Goal: Task Accomplishment & Management: Manage account settings

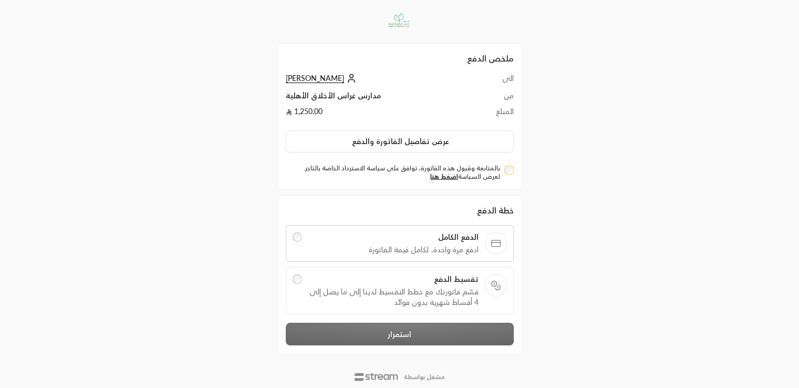
scroll to position [25, 0]
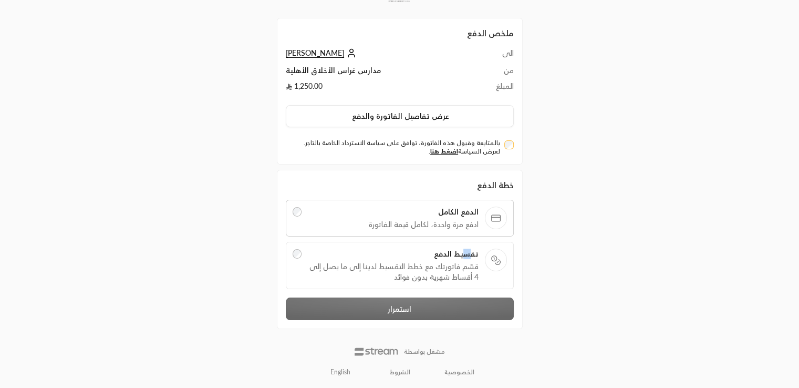
click at [467, 254] on span "تقسيط الدفع" at bounding box center [393, 253] width 171 height 11
click at [301, 252] on label "تقسيط الدفع قسّم فاتورتك مع خطط التقسيط لدينا إلى ما يصل إلى 4 أقساط شهرية بدون…" at bounding box center [399, 265] width 214 height 34
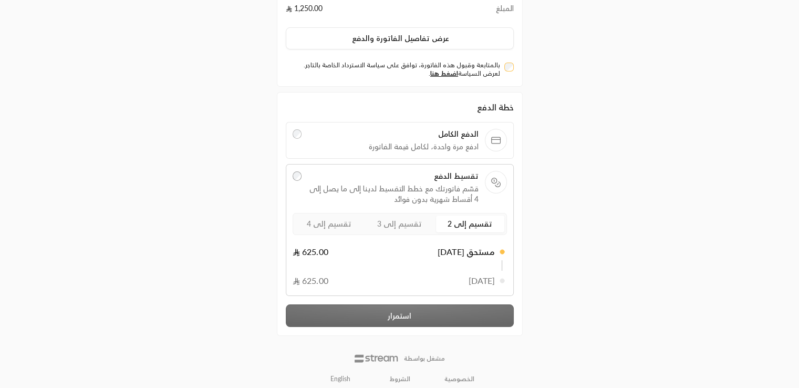
scroll to position [109, 0]
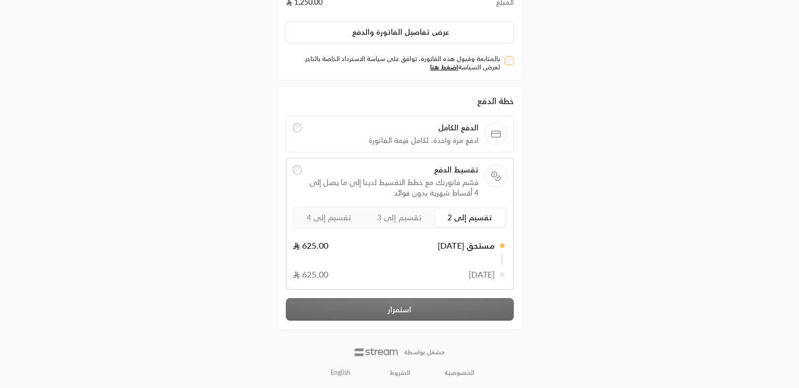
click at [325, 219] on span "تقسيم إلى 4" at bounding box center [329, 217] width 45 height 9
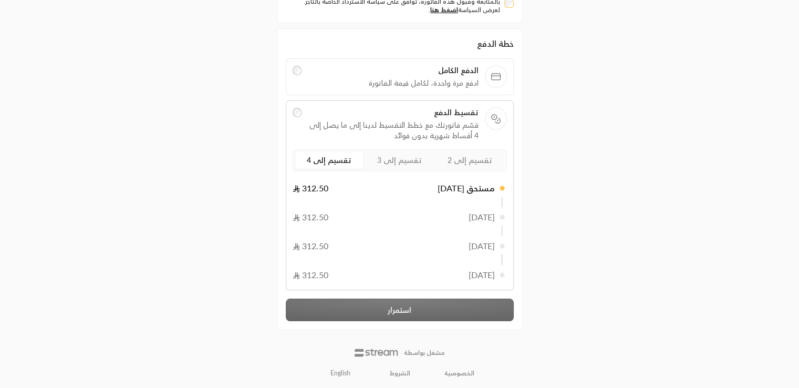
scroll to position [0, 0]
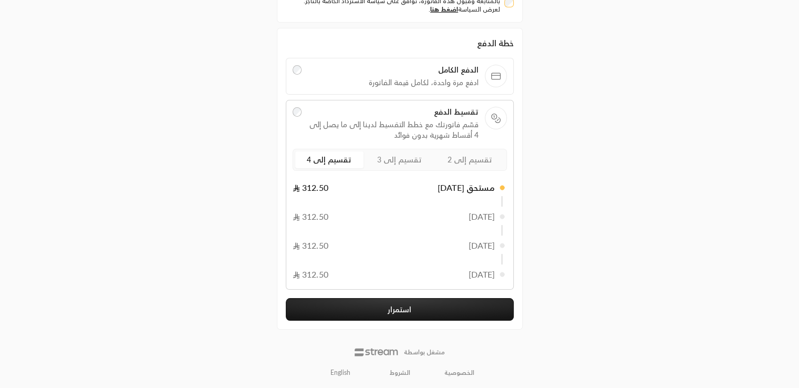
click at [401, 304] on button "استمرار" at bounding box center [400, 309] width 228 height 23
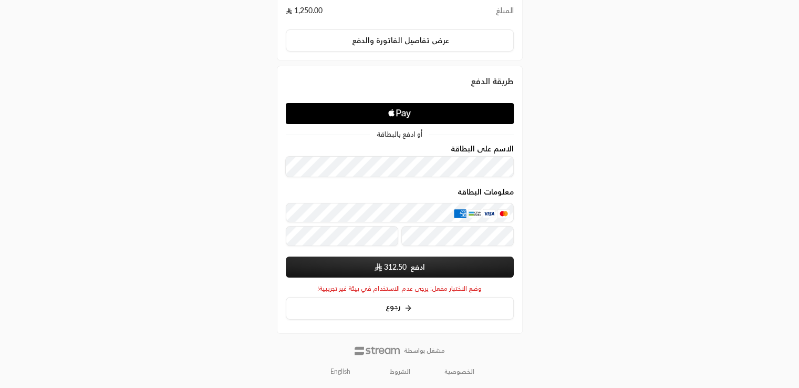
scroll to position [116, 0]
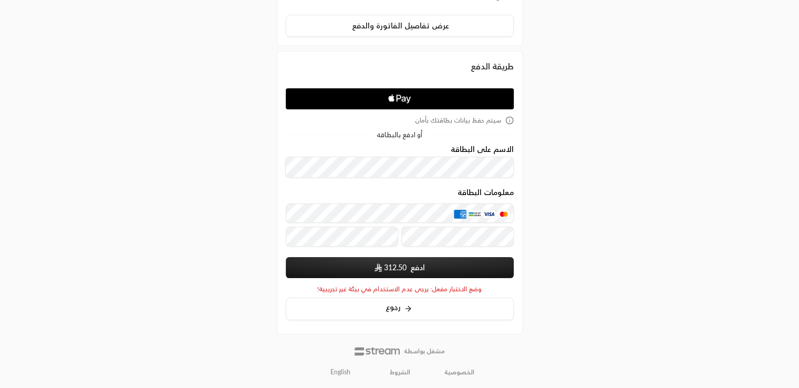
click at [397, 180] on form "الاسم على البطاقة معلومات البطاقة ادفع 312.50 سيتم حفظ بيانات بطاقتك عند الإرسال" at bounding box center [400, 211] width 228 height 133
click at [617, 183] on div "ملخص الدفع الى محمد رشاد من مدارس غراس الأخلاق الأهلية المبلغ 1,250.00 عرض تفاص…" at bounding box center [399, 136] width 799 height 504
click at [348, 269] on button "ادفع 312.50" at bounding box center [400, 267] width 228 height 21
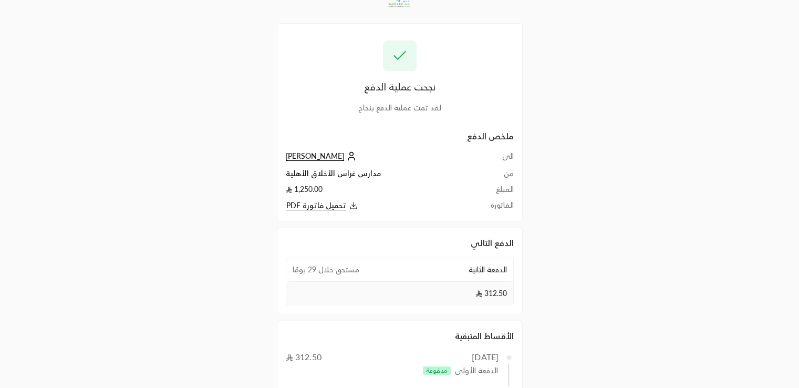
scroll to position [16, 0]
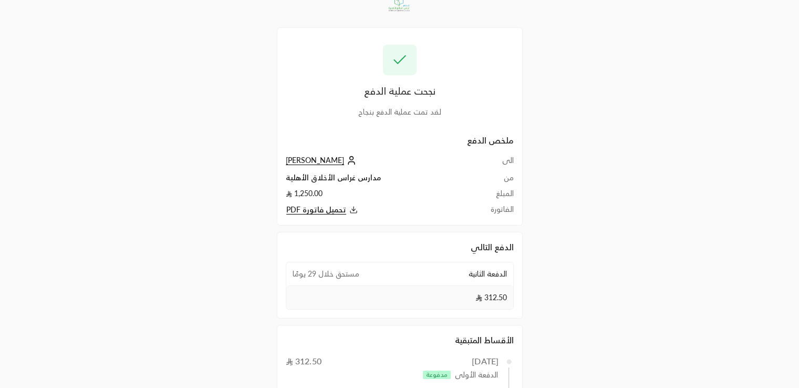
click at [292, 153] on div "ملخص الدفع الى [PERSON_NAME] من مدارس غراس الأخلاق الأهلية المبلغ 1,250.00 الفا…" at bounding box center [400, 175] width 228 height 82
click at [301, 159] on span "[PERSON_NAME]" at bounding box center [315, 159] width 58 height 9
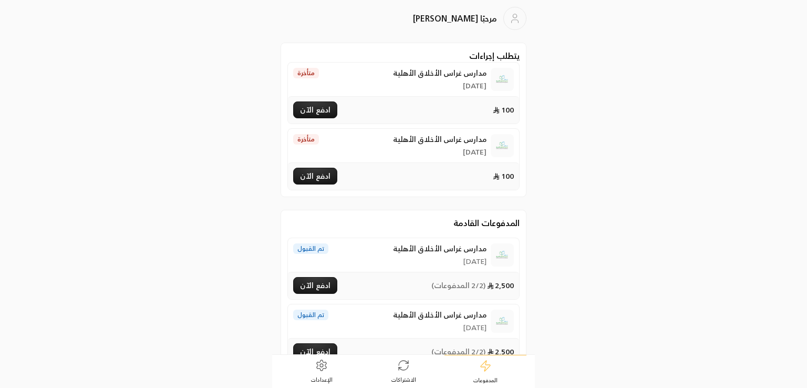
click at [401, 375] on span "الاشتراكات" at bounding box center [403, 378] width 25 height 7
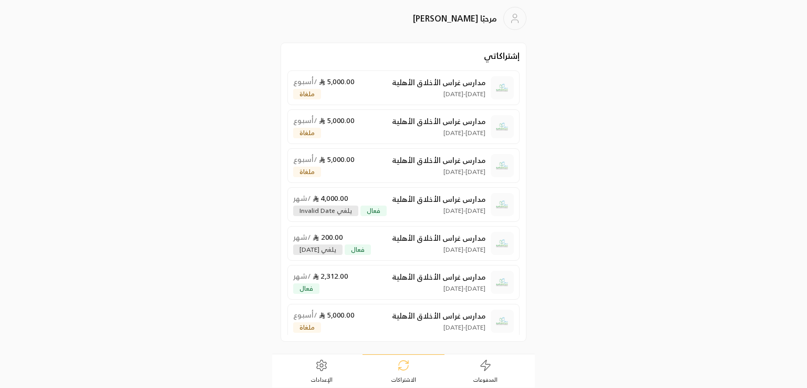
click at [469, 374] on link "المدفوعات" at bounding box center [485, 370] width 82 height 33
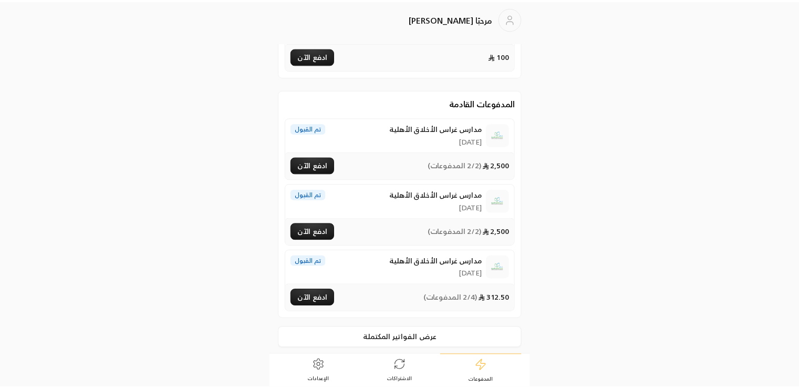
scroll to position [121, 0]
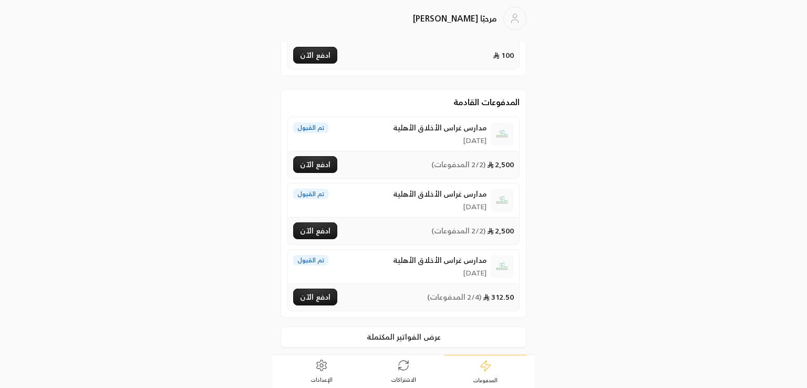
click at [325, 290] on button "ادفع الآن" at bounding box center [315, 296] width 44 height 17
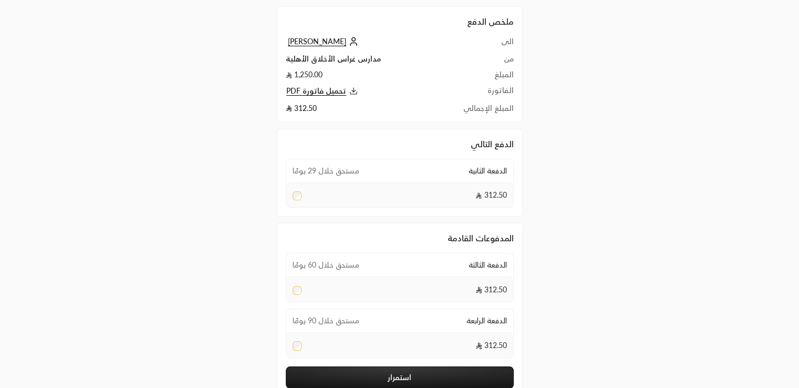
scroll to position [120, 0]
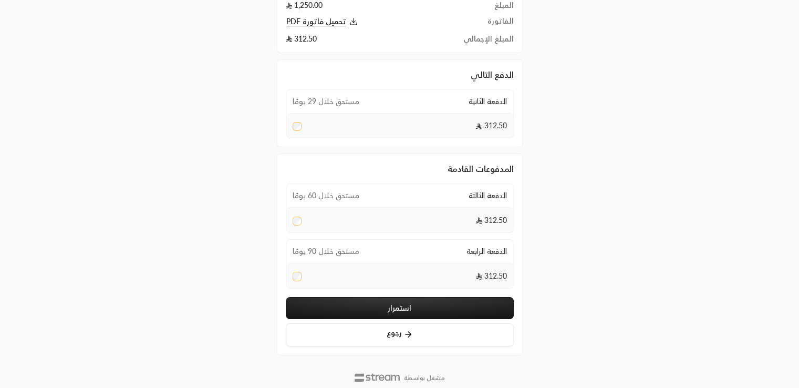
click at [359, 302] on button "استمرار" at bounding box center [400, 308] width 228 height 22
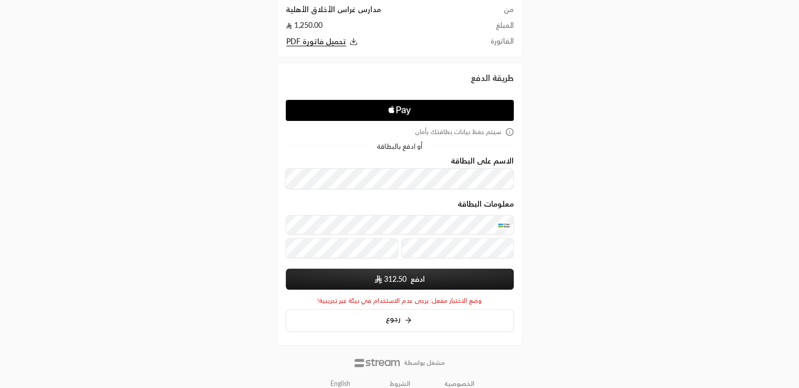
scroll to position [87, 0]
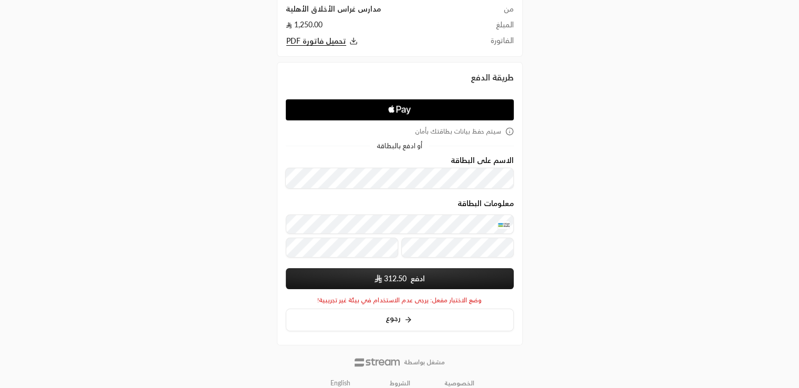
click at [394, 145] on span "أو ادفع بالبطاقة" at bounding box center [400, 145] width 46 height 7
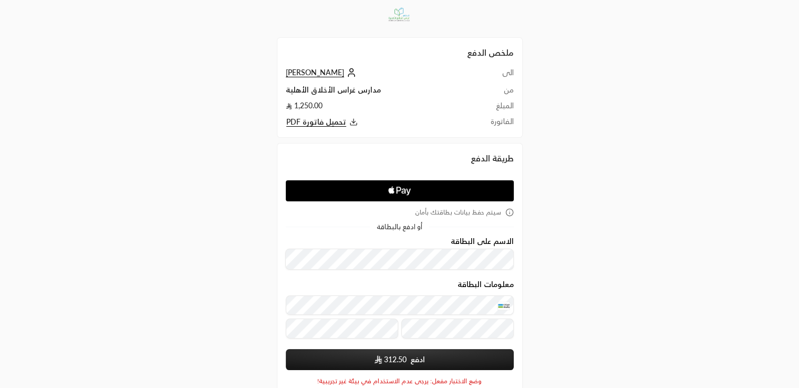
scroll to position [5, 0]
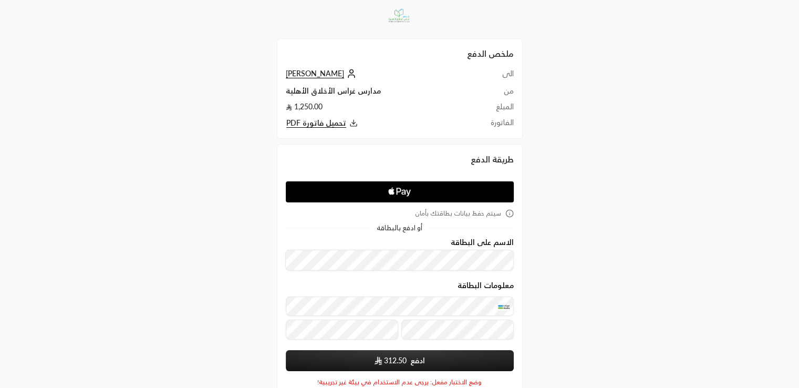
click at [296, 76] on span "محمد رشاد" at bounding box center [315, 73] width 58 height 9
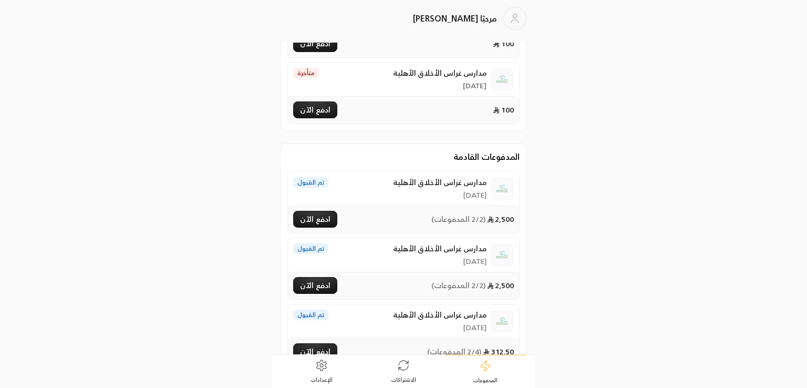
scroll to position [68, 0]
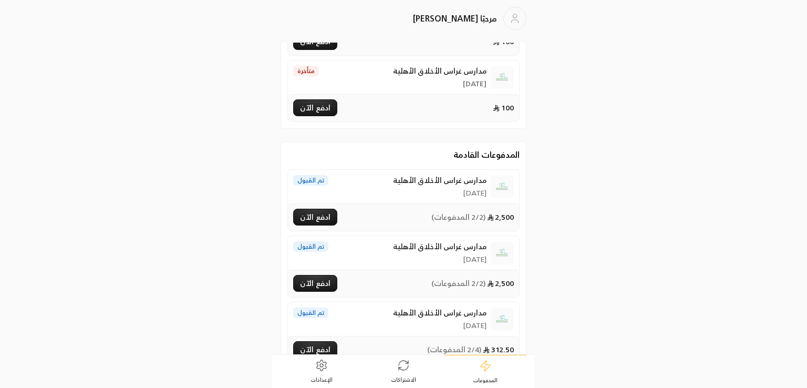
click at [407, 372] on link "الاشتراكات" at bounding box center [403, 370] width 82 height 33
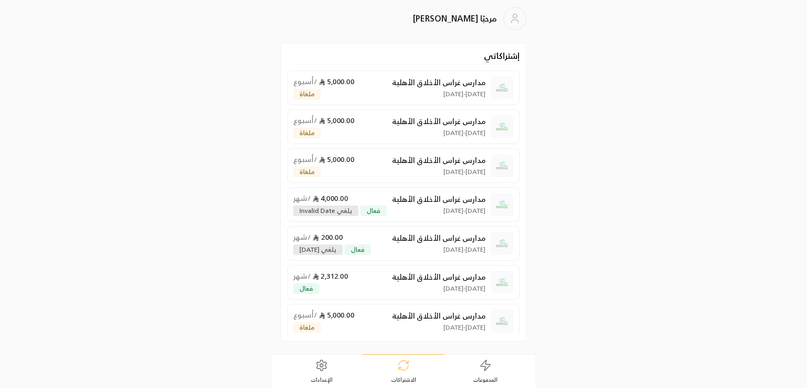
scroll to position [6, 0]
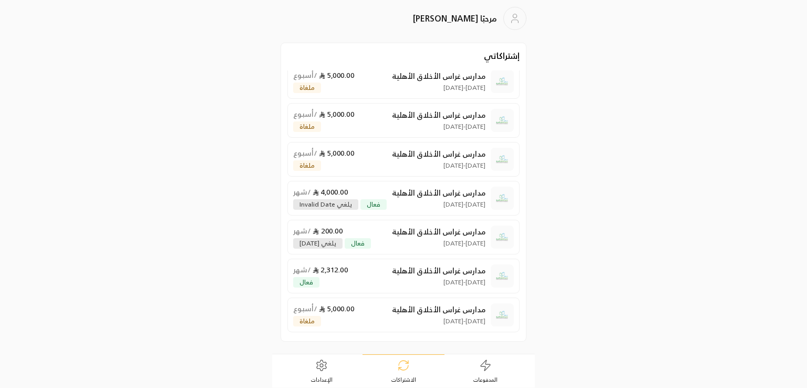
click at [371, 230] on div "200.00 / شهر فعال يلغي 10 aug" at bounding box center [332, 236] width 78 height 23
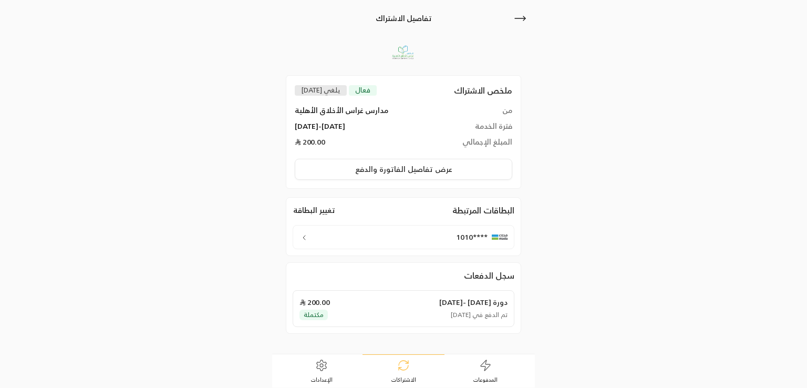
scroll to position [32, 0]
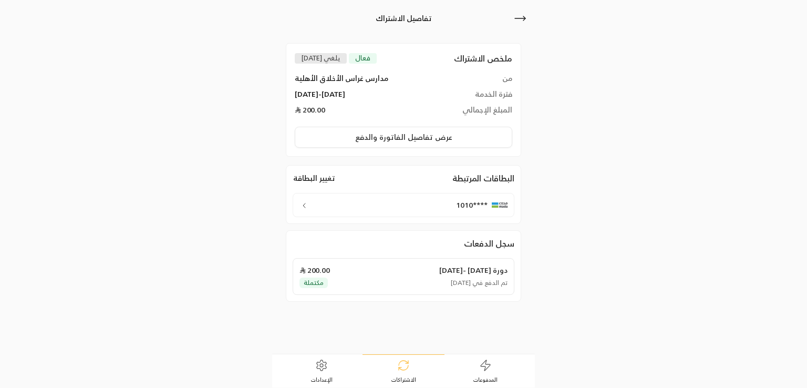
click at [429, 141] on button "عرض تفاصيل الفاتورة والدفع" at bounding box center [404, 137] width 218 height 21
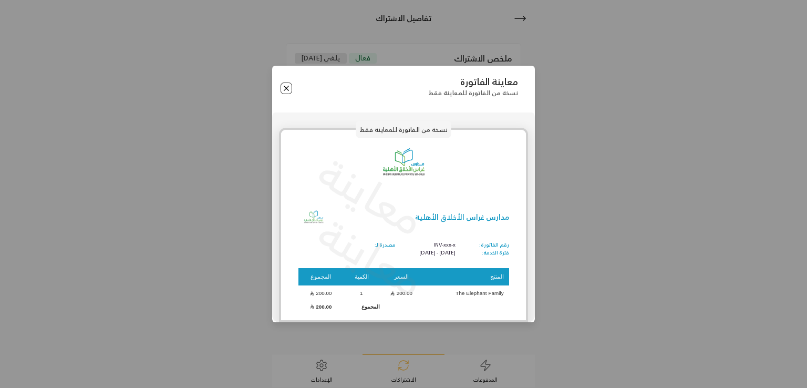
click at [283, 89] on button "Close" at bounding box center [286, 88] width 12 height 12
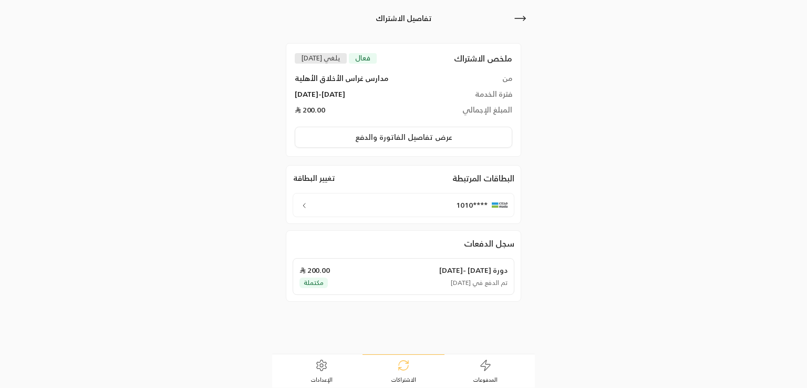
click at [405, 135] on button "عرض تفاصيل الفاتورة والدفع" at bounding box center [404, 137] width 218 height 21
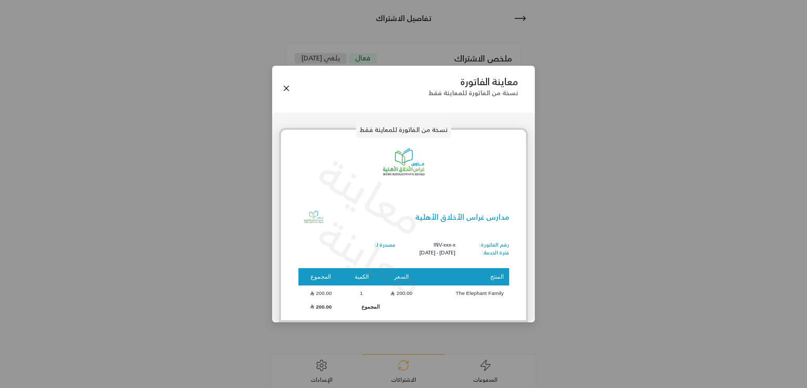
click at [594, 190] on div "معاينة الفاتورة نسخة من الفاتورة للمعاينة فقط نسخة من الفاتورة للمعاينة فقط معا…" at bounding box center [403, 194] width 807 height 388
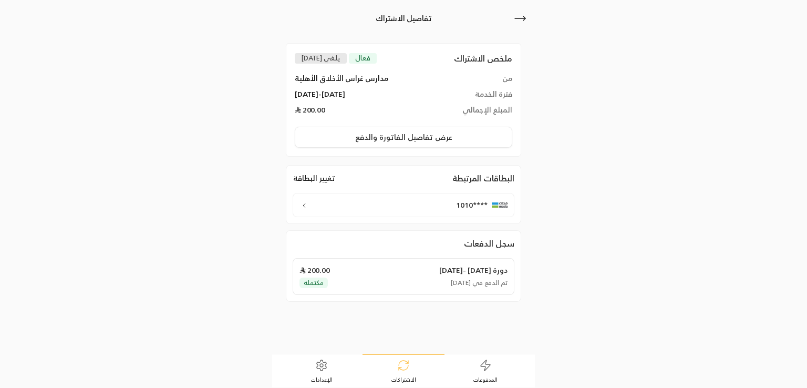
click at [458, 176] on h2 "البطاقات المرتبطة" at bounding box center [483, 178] width 62 height 13
click at [334, 367] on link "الإعدادات" at bounding box center [321, 370] width 82 height 33
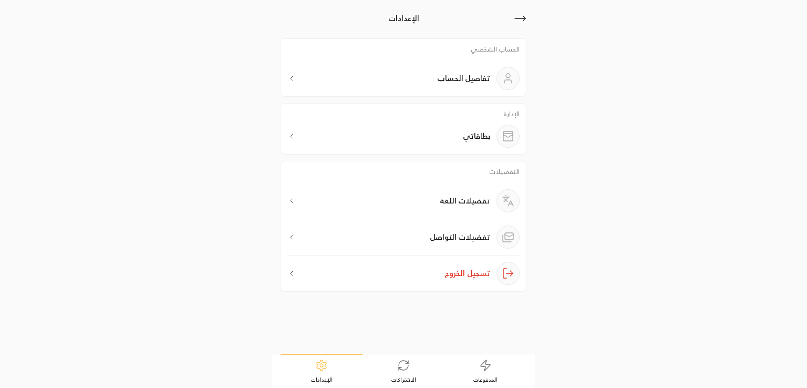
click at [402, 362] on icon at bounding box center [403, 365] width 13 height 13
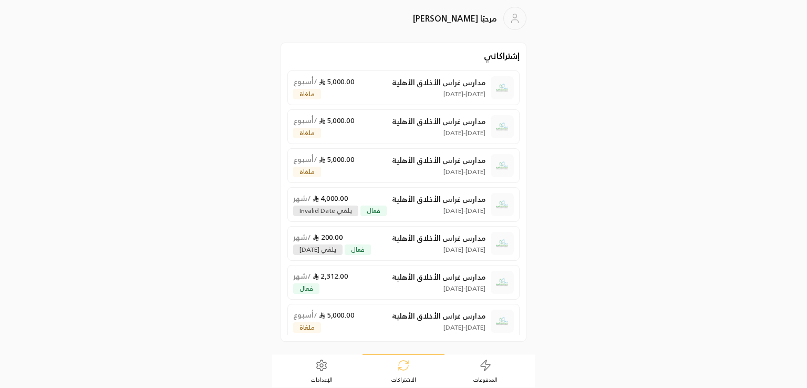
click at [319, 370] on icon at bounding box center [321, 365] width 13 height 13
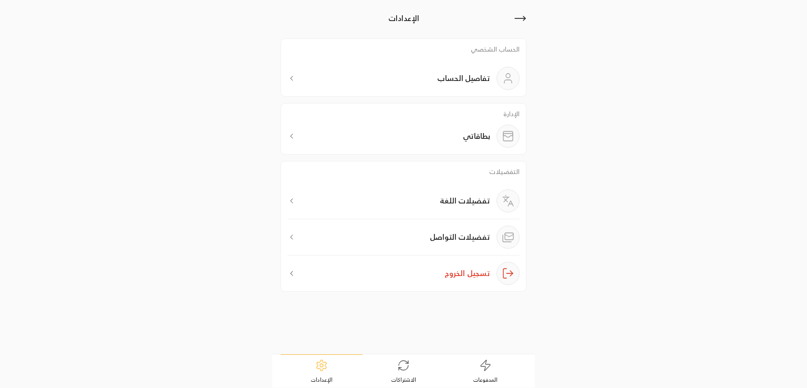
click at [419, 196] on div "تفضيلات اللغة" at bounding box center [403, 204] width 232 height 30
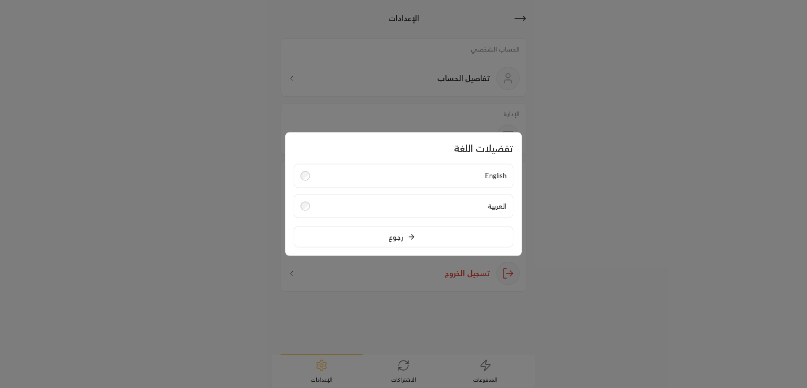
click at [420, 173] on label "English" at bounding box center [403, 176] width 219 height 24
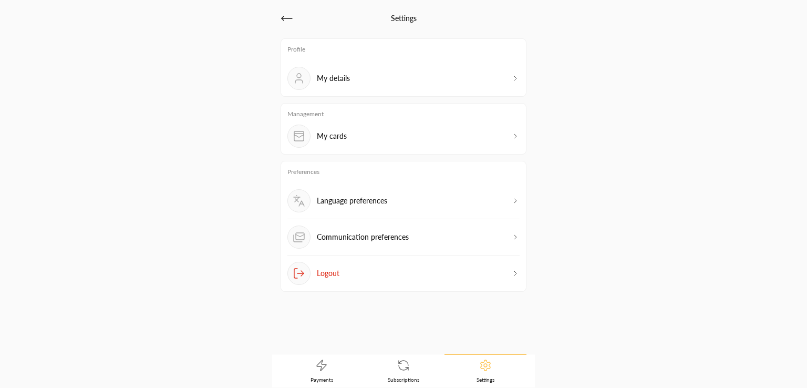
click at [392, 372] on link "Subscriptions" at bounding box center [403, 370] width 82 height 33
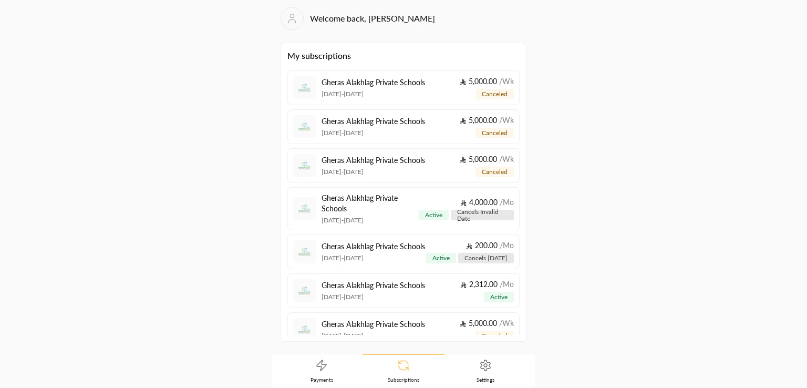
click at [378, 213] on p "Gheras Alakhlag Private Schools" at bounding box center [369, 203] width 97 height 21
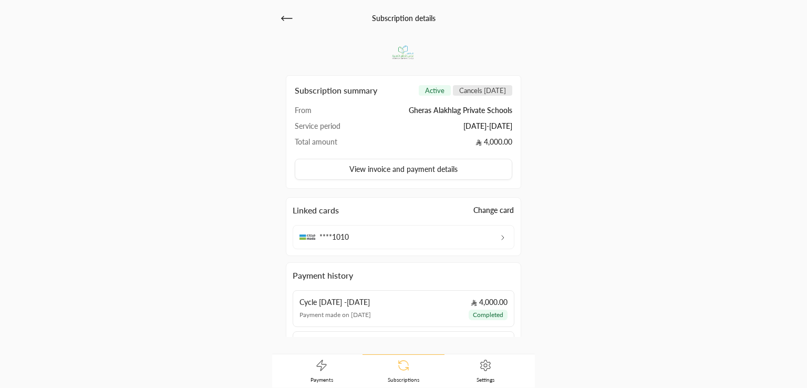
click at [320, 372] on link "Payments" at bounding box center [321, 370] width 82 height 33
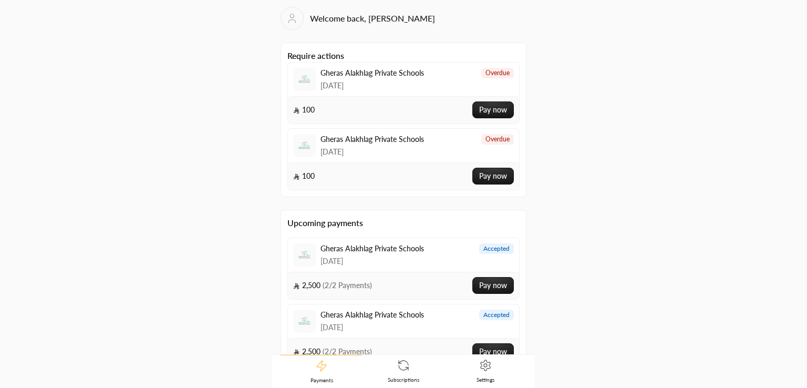
click at [482, 367] on icon at bounding box center [485, 365] width 13 height 13
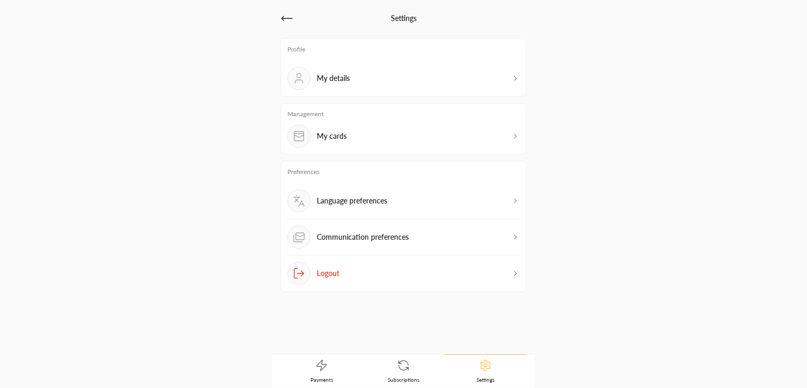
click at [339, 143] on div "My cards" at bounding box center [316, 135] width 59 height 23
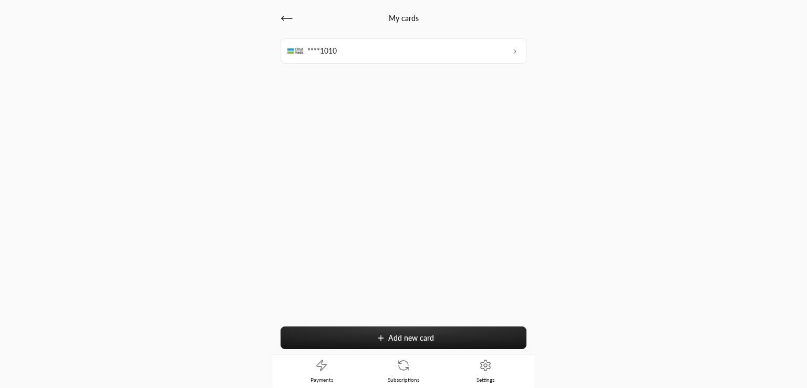
click at [361, 348] on button "Add new card" at bounding box center [403, 337] width 246 height 23
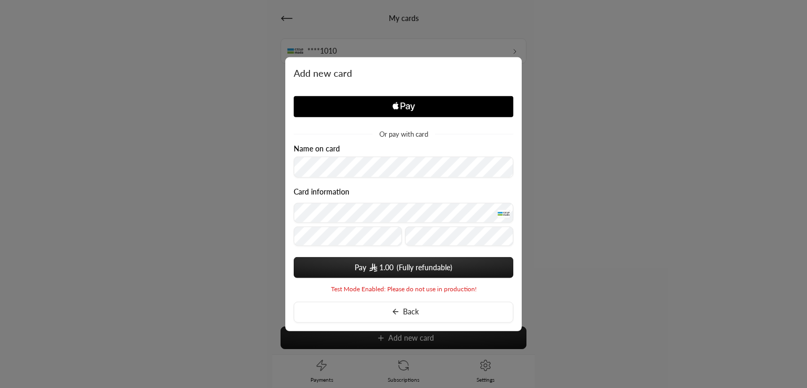
click at [368, 259] on button "Pay 1.00" at bounding box center [403, 266] width 219 height 21
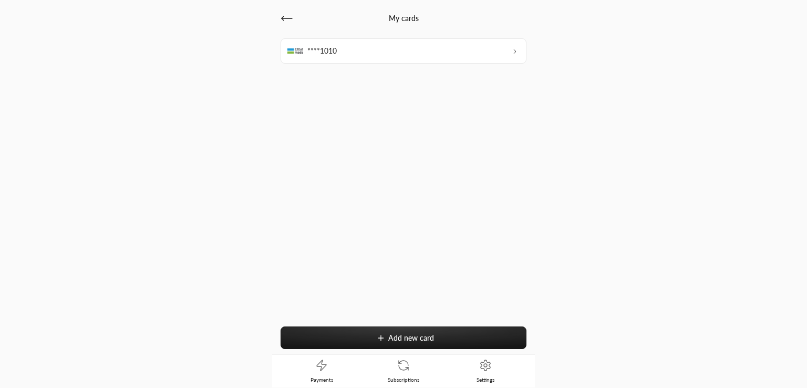
click at [289, 17] on icon at bounding box center [286, 18] width 13 height 13
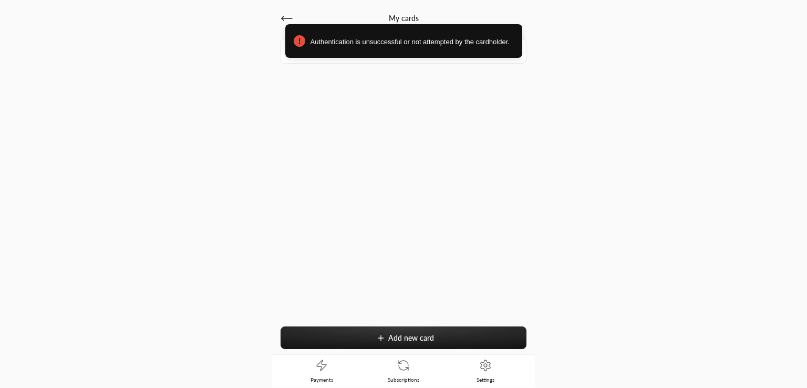
click at [284, 18] on div "Authentication is unsuccessful or not attempted by the cardholder." at bounding box center [403, 44] width 807 height 57
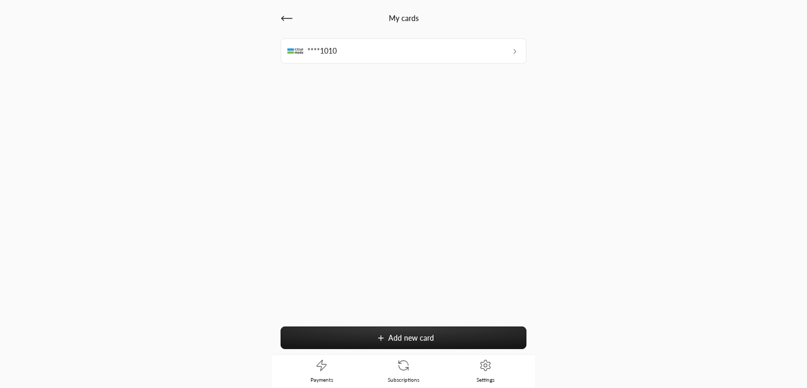
click at [284, 18] on div "Authentication is unsuccessful or not attempted by the cardholder." at bounding box center [403, 44] width 807 height 57
click at [284, 18] on div "Authentication is unsuccessful or not attempted by the cardholder." at bounding box center [403, 33] width 807 height 34
click at [284, 18] on icon at bounding box center [286, 18] width 11 height 0
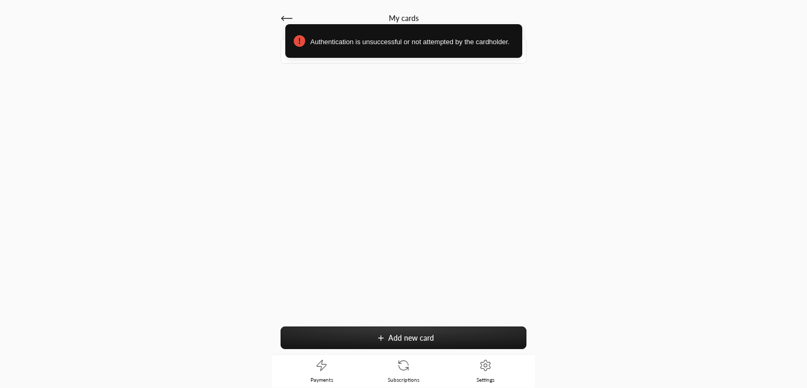
click at [279, 17] on div "Authentication is unsuccessful or not attempted by the cardholder." at bounding box center [403, 44] width 807 height 57
drag, startPoint x: 279, startPoint y: 17, endPoint x: 321, endPoint y: 40, distance: 47.9
click at [321, 39] on div "Authentication is unsuccessful or not attempted by the cardholder." at bounding box center [403, 44] width 807 height 57
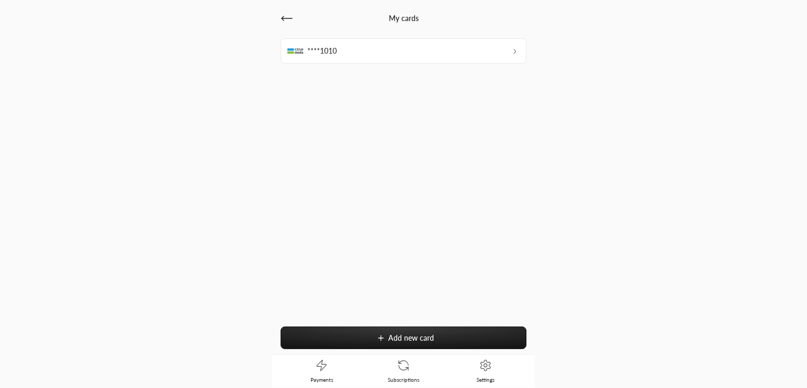
click at [288, 20] on icon at bounding box center [286, 18] width 13 height 13
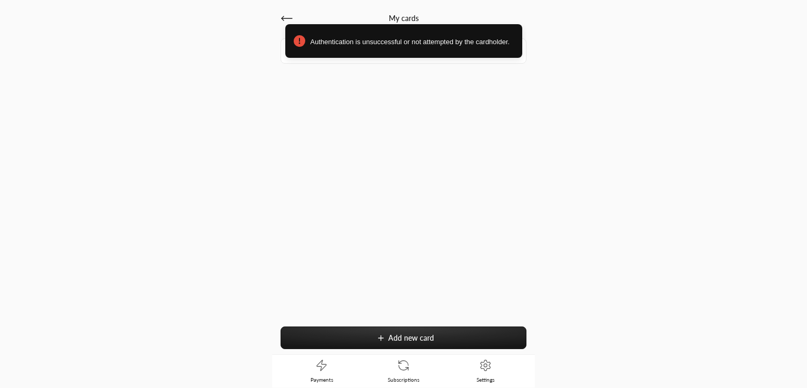
drag, startPoint x: 317, startPoint y: 45, endPoint x: 806, endPoint y: 67, distance: 489.9
click at [806, 67] on div "Authentication is unsuccessful or not attempted by the cardholder." at bounding box center [403, 44] width 807 height 57
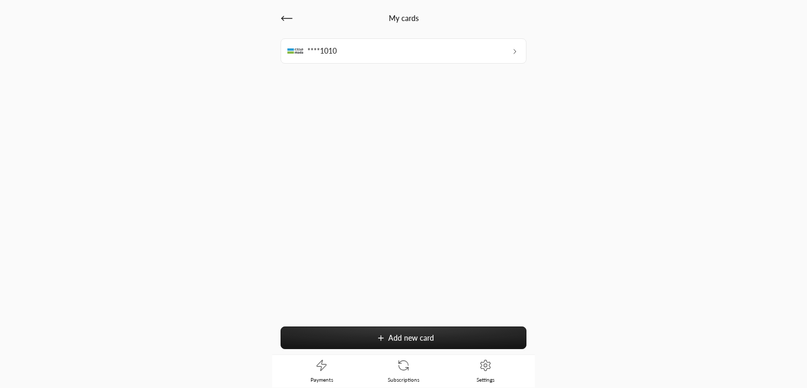
click at [285, 19] on icon at bounding box center [286, 18] width 13 height 13
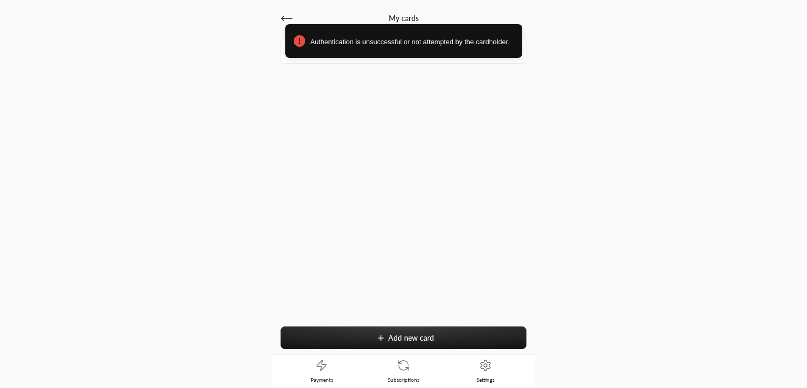
drag, startPoint x: 294, startPoint y: 35, endPoint x: 707, endPoint y: 24, distance: 412.9
click at [522, 24] on div "Authentication is unsuccessful or not attempted by the cardholder." at bounding box center [403, 41] width 237 height 34
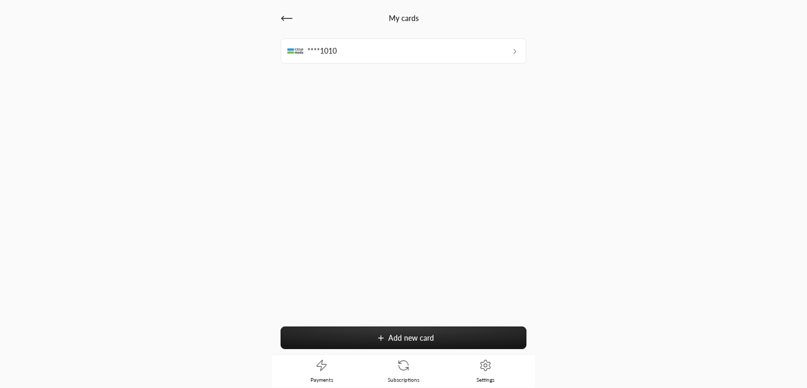
click at [386, 378] on link "Subscriptions" at bounding box center [403, 370] width 82 height 33
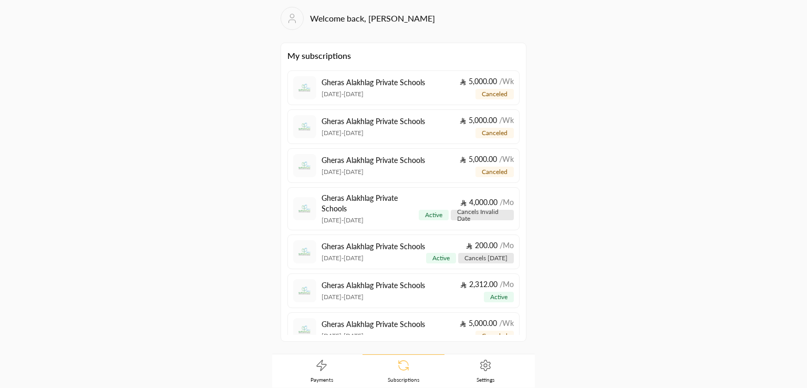
click at [321, 369] on icon at bounding box center [321, 364] width 9 height 11
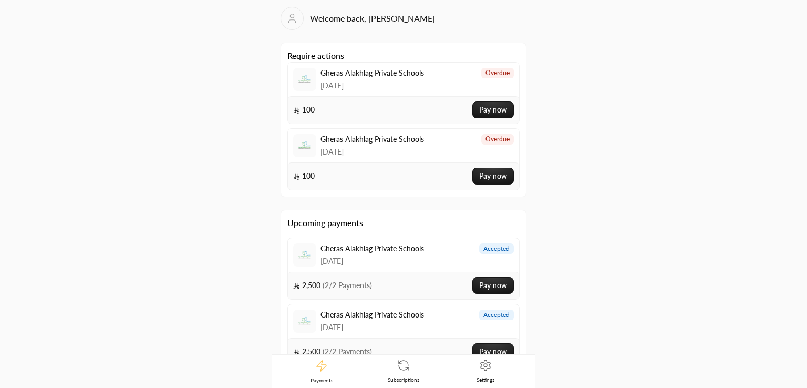
click at [409, 366] on icon at bounding box center [403, 365] width 13 height 13
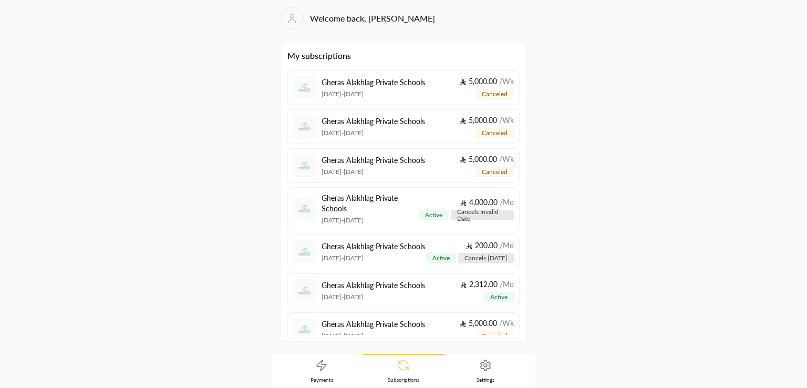
click at [482, 361] on icon at bounding box center [485, 365] width 13 height 13
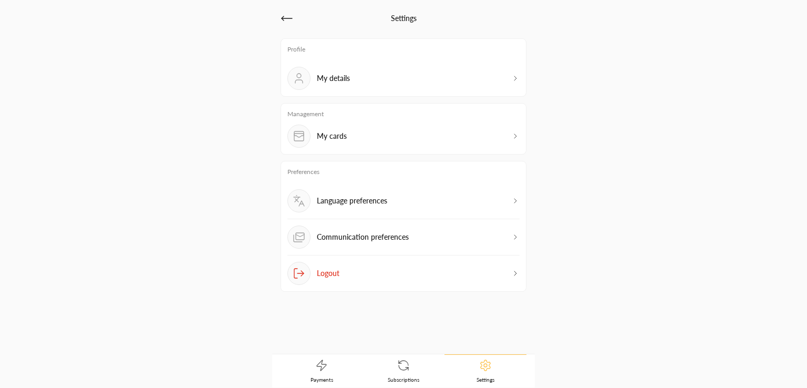
click at [307, 367] on link "Payments" at bounding box center [321, 370] width 82 height 33
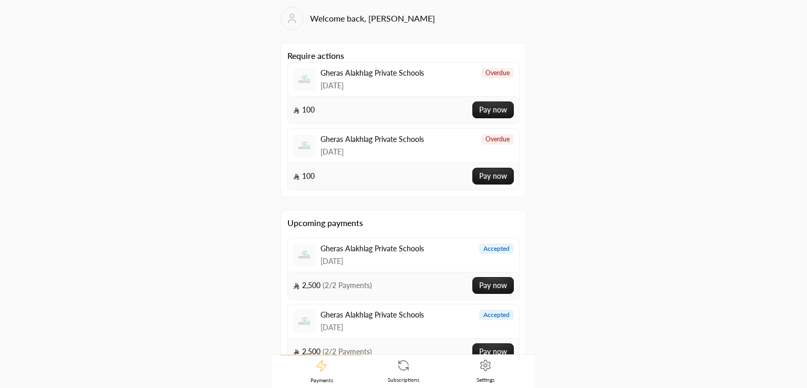
click at [400, 360] on icon at bounding box center [403, 365] width 13 height 13
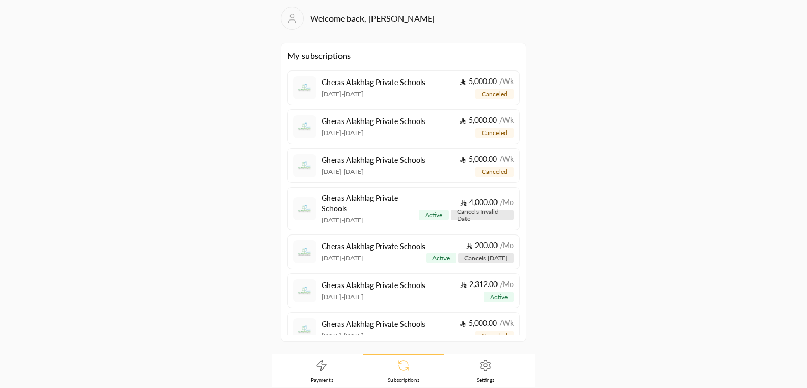
click at [494, 366] on link "Settings" at bounding box center [485, 370] width 82 height 33
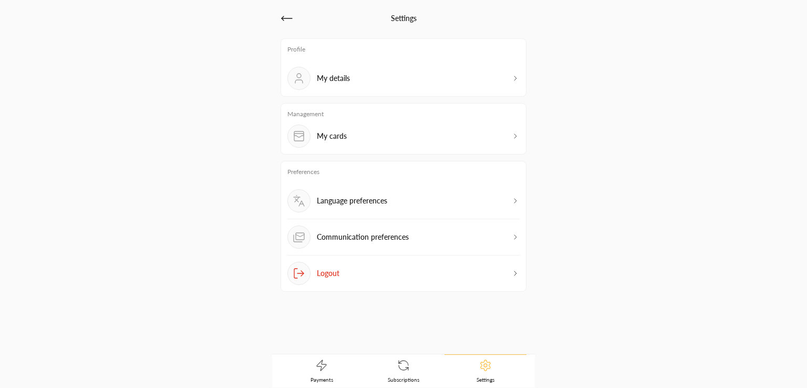
click at [366, 135] on div "My cards" at bounding box center [403, 135] width 232 height 23
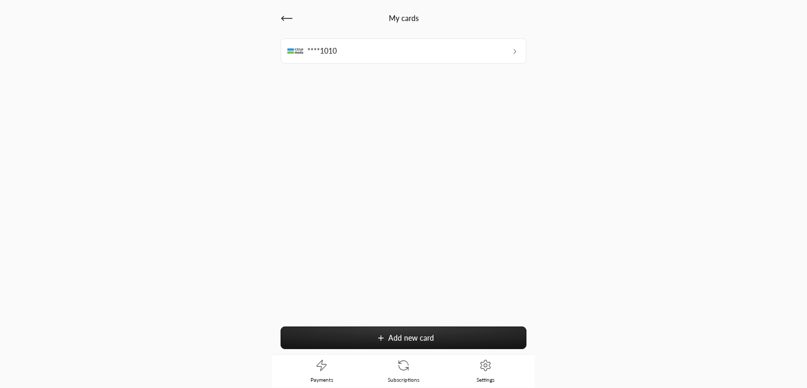
click at [352, 337] on button "Add new card" at bounding box center [403, 337] width 246 height 23
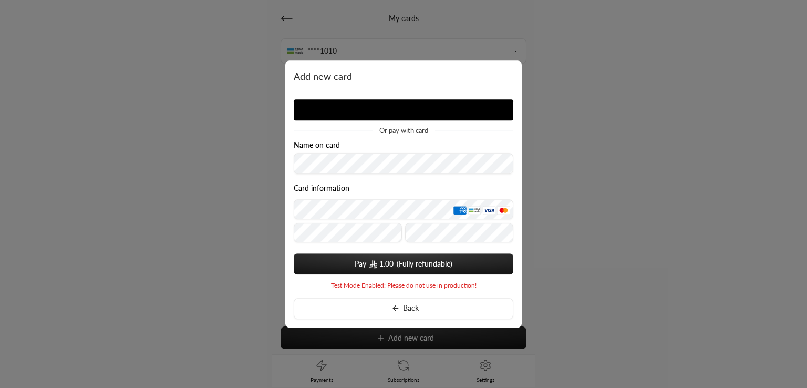
click at [329, 144] on label "Name on card" at bounding box center [317, 145] width 46 height 8
click at [433, 248] on form "Name on card Card information Pay 1.00 You card data will be saved upon submit." at bounding box center [403, 207] width 219 height 133
click at [421, 248] on form "Name on card Card information Pay 1.00 You card data will be saved upon submit." at bounding box center [403, 207] width 219 height 133
click at [376, 265] on img "submit" at bounding box center [372, 263] width 7 height 8
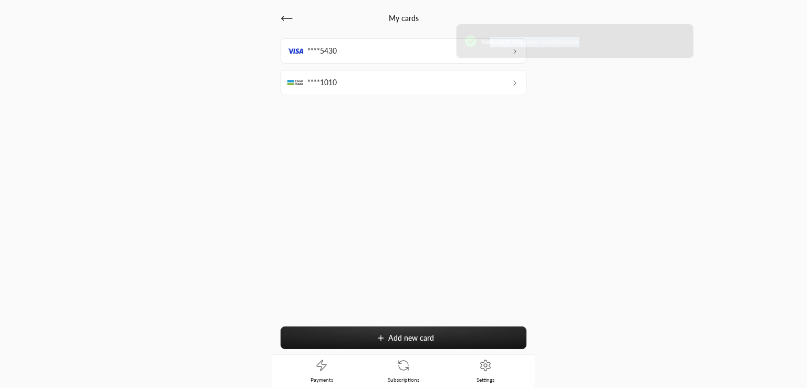
drag, startPoint x: 320, startPoint y: 47, endPoint x: 598, endPoint y: 53, distance: 277.8
click at [587, 54] on div "New card has been addedasdas" at bounding box center [574, 41] width 237 height 34
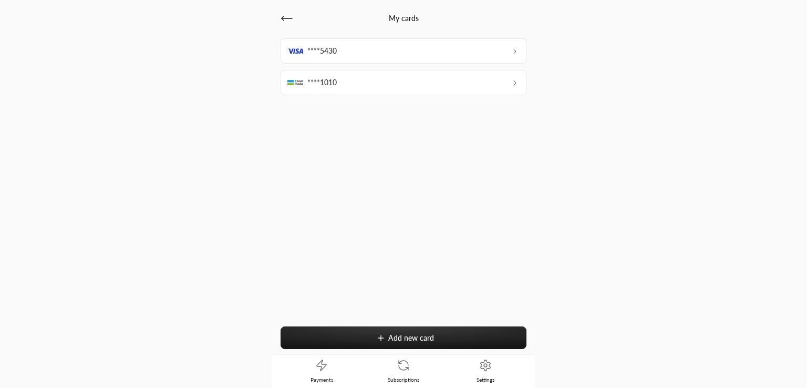
click at [384, 49] on div "****5430" at bounding box center [403, 50] width 246 height 25
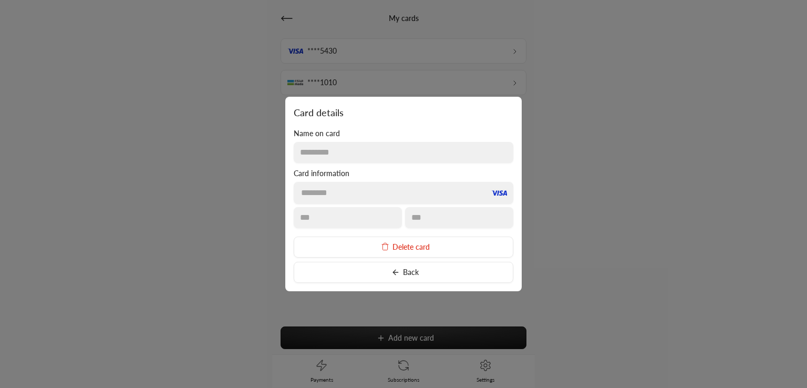
click at [400, 246] on button "Delete card" at bounding box center [403, 246] width 219 height 21
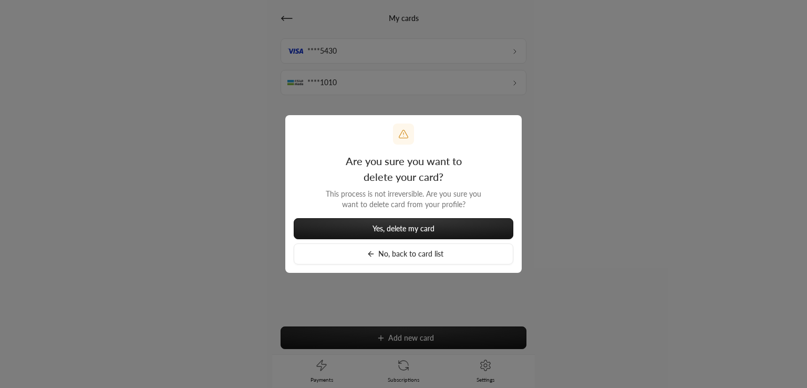
click at [377, 232] on span "Yes, delete my card" at bounding box center [403, 228] width 62 height 9
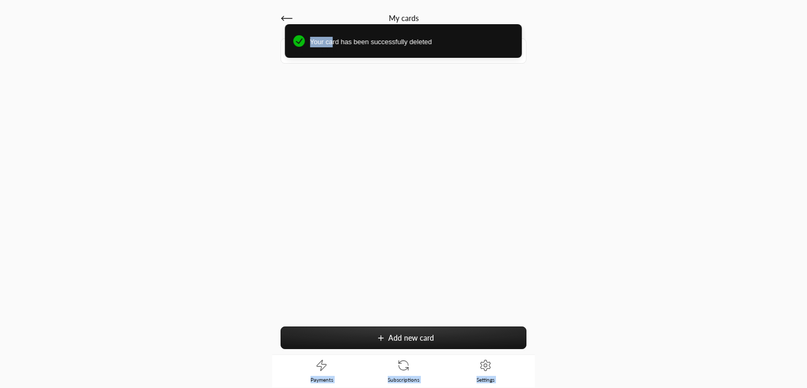
drag, startPoint x: 331, startPoint y: 38, endPoint x: 609, endPoint y: 13, distance: 278.9
click at [605, 11] on div "My cards ****1010 Add new card Payments Subscriptions Settings Your card has be…" at bounding box center [403, 194] width 807 height 388
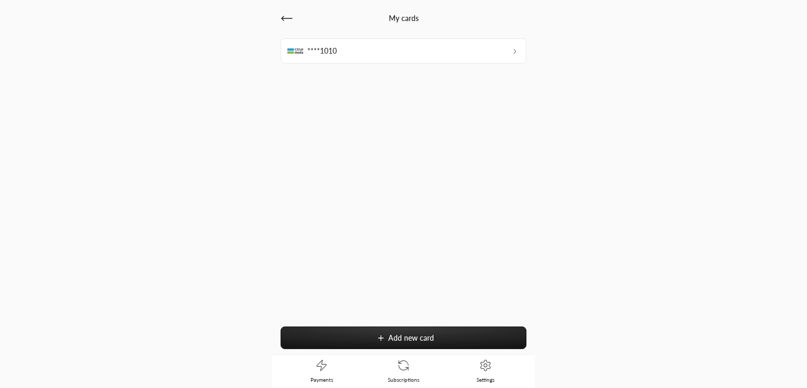
click at [287, 15] on icon at bounding box center [286, 18] width 13 height 13
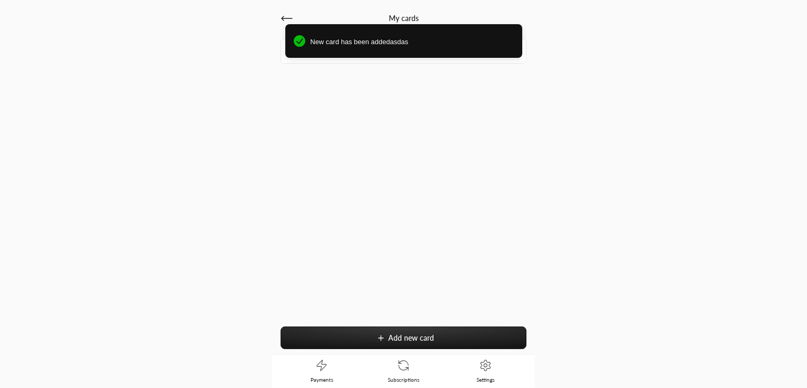
click at [285, 22] on div "New card has been addedasdas" at bounding box center [403, 44] width 807 height 57
click at [284, 19] on div "New card has been addedasdas" at bounding box center [403, 44] width 807 height 57
click at [282, 17] on div "New card has been addedasdas" at bounding box center [403, 44] width 807 height 57
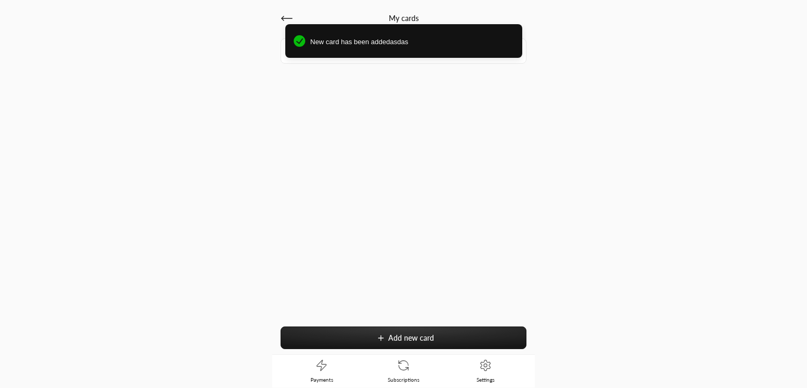
click at [295, 15] on div "My cards" at bounding box center [403, 18] width 246 height 23
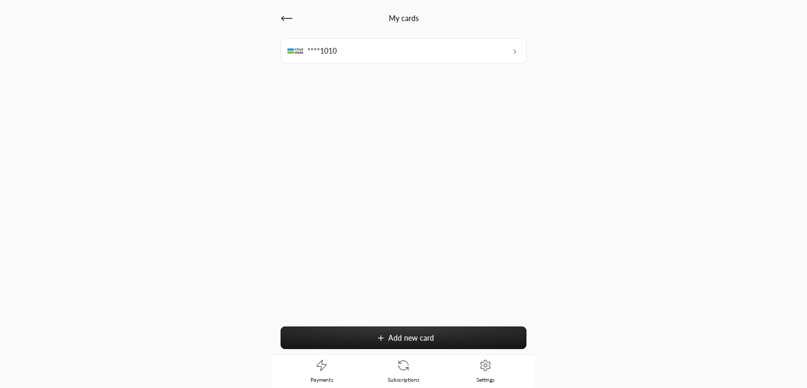
click at [281, 15] on icon at bounding box center [286, 18] width 13 height 13
click at [281, 17] on icon at bounding box center [286, 18] width 13 height 13
click at [281, 19] on icon at bounding box center [286, 18] width 13 height 13
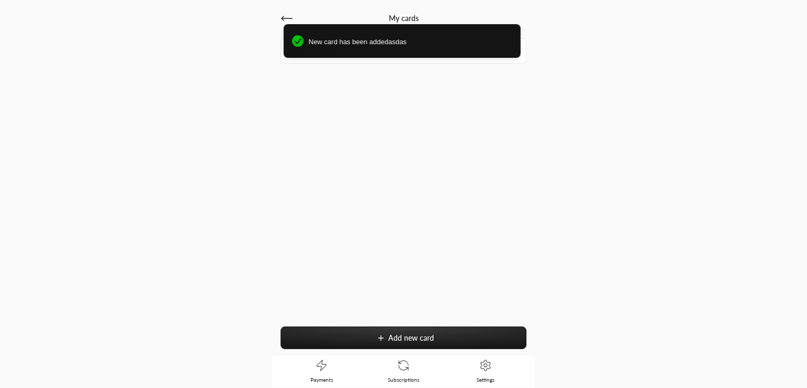
drag, startPoint x: 369, startPoint y: 41, endPoint x: 368, endPoint y: 54, distance: 12.7
click at [368, 54] on div "New card has been addedasdas" at bounding box center [401, 41] width 237 height 34
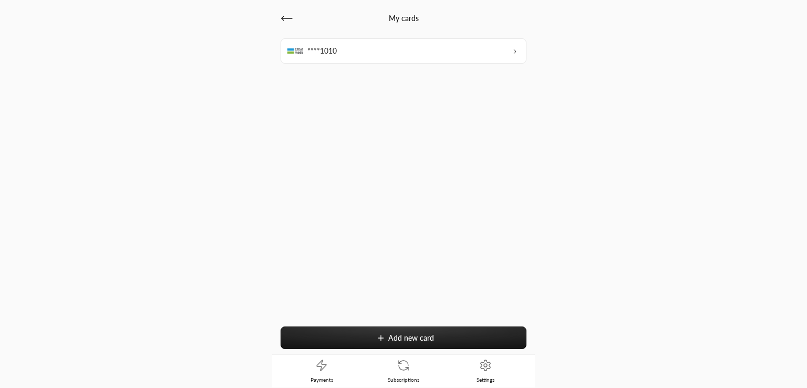
click at [365, 332] on button "Add new card" at bounding box center [403, 337] width 246 height 23
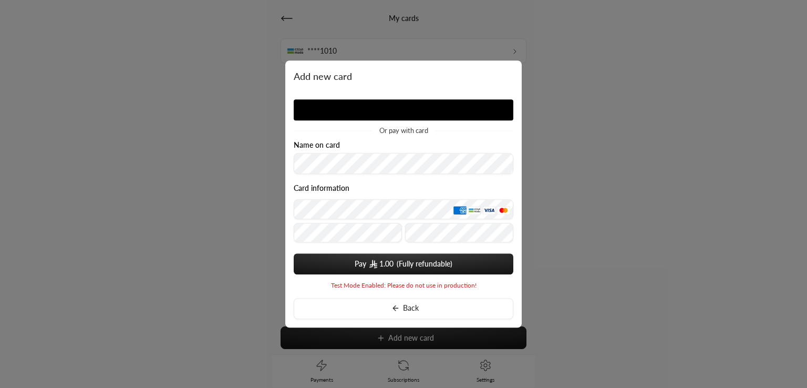
click at [330, 137] on div "Or pay with card Name on card Card information Pay 1.00 You card data will be s…" at bounding box center [403, 190] width 219 height 197
click at [328, 242] on div "Card information" at bounding box center [403, 215] width 219 height 62
click at [402, 267] on button "Pay 1.00" at bounding box center [403, 263] width 219 height 21
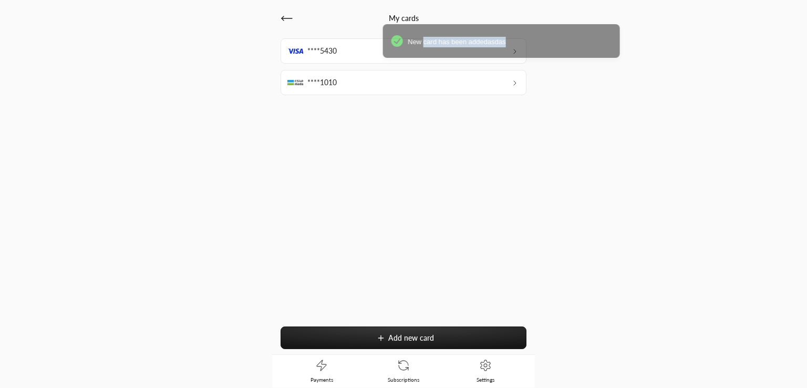
drag, startPoint x: 326, startPoint y: 43, endPoint x: 531, endPoint y: 57, distance: 206.4
click at [520, 56] on div "New card has been addedasdas" at bounding box center [500, 41] width 237 height 34
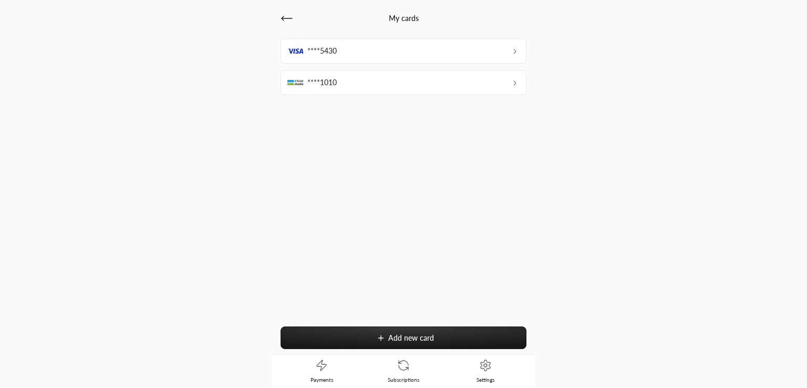
click at [286, 20] on icon at bounding box center [286, 18] width 13 height 13
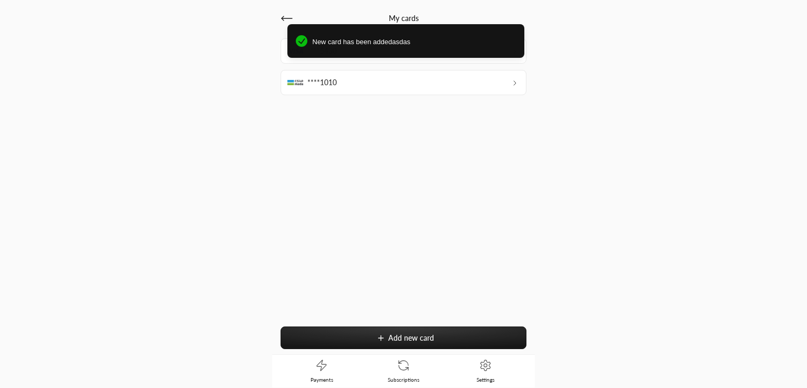
drag, startPoint x: 303, startPoint y: 40, endPoint x: 447, endPoint y: 41, distance: 144.4
click at [307, 41] on icon "Notifications Alt+T" at bounding box center [302, 41] width 12 height 12
click at [316, 20] on div "New card has been addedasdas" at bounding box center [403, 44] width 807 height 57
drag, startPoint x: 305, startPoint y: 41, endPoint x: 526, endPoint y: 9, distance: 223.4
click at [526, 9] on div "My cards ****5430 ****1010 Add new card Payments Subscriptions Settings New car…" at bounding box center [403, 194] width 807 height 388
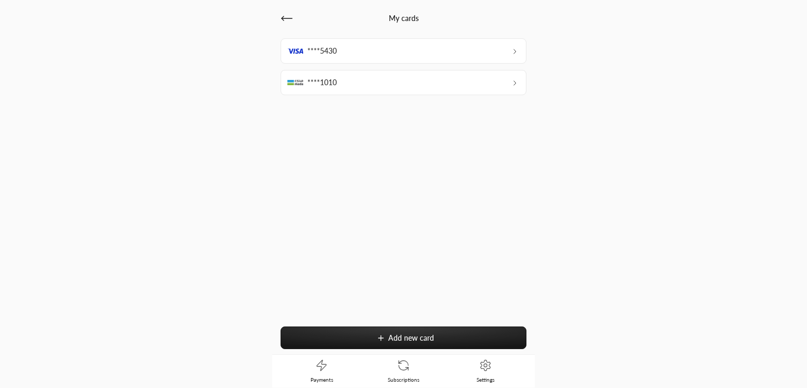
click at [277, 19] on div "My cards ****5430 ****1010 Add new card" at bounding box center [403, 177] width 263 height 353
click at [288, 16] on icon at bounding box center [286, 18] width 13 height 13
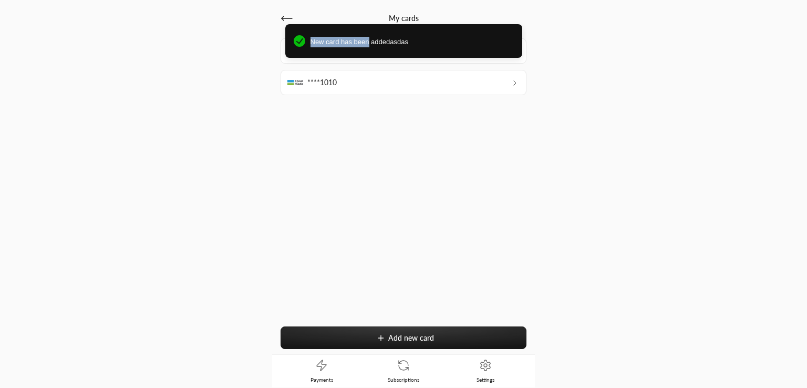
drag, startPoint x: 323, startPoint y: 47, endPoint x: 525, endPoint y: 57, distance: 201.9
click at [503, 55] on div "New card has been addedasdas" at bounding box center [403, 41] width 237 height 34
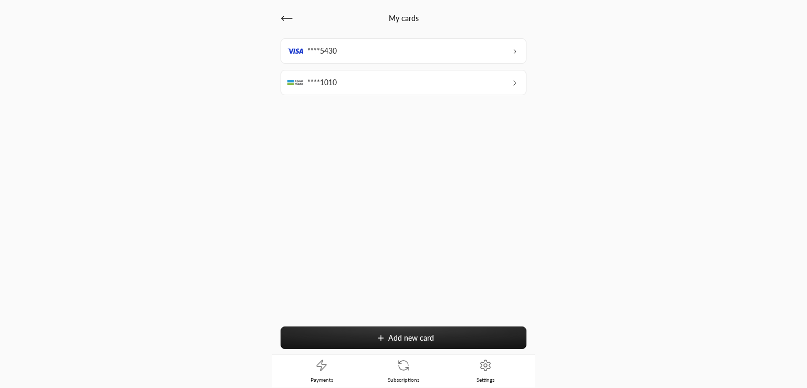
click at [515, 55] on icon at bounding box center [514, 51] width 8 height 8
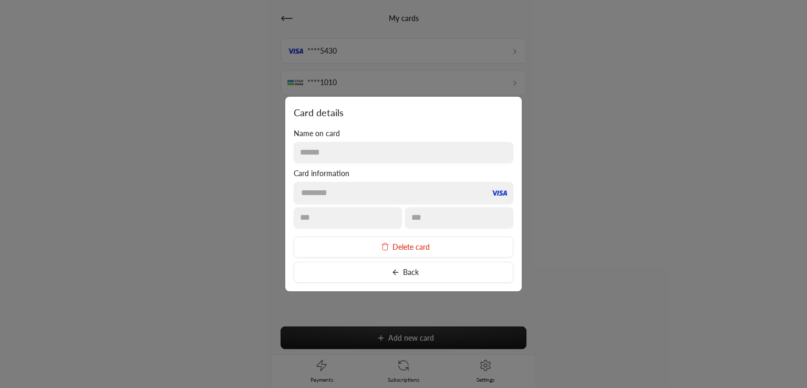
click at [406, 239] on button "Delete card" at bounding box center [403, 246] width 219 height 21
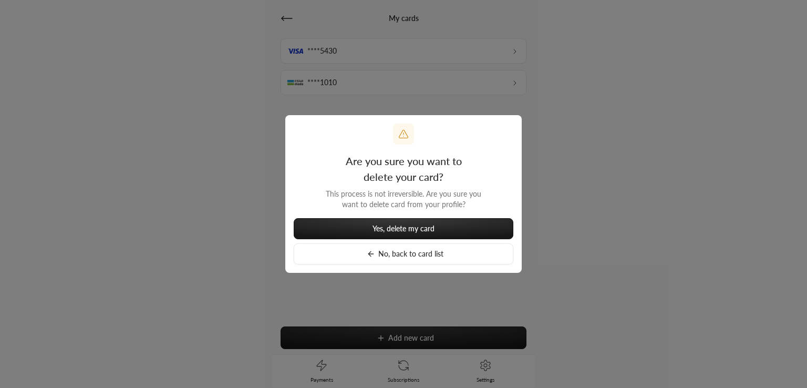
click at [350, 231] on button "Yes, delete my card" at bounding box center [403, 228] width 219 height 21
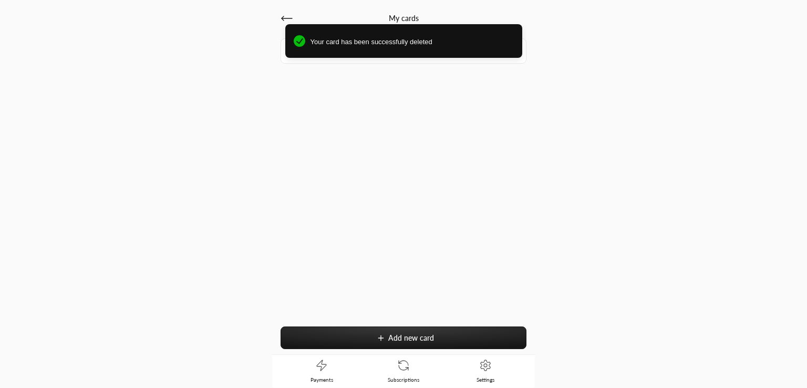
drag, startPoint x: 330, startPoint y: 36, endPoint x: 379, endPoint y: 37, distance: 49.4
click at [379, 37] on div "Your card has been successfully deleted" at bounding box center [411, 41] width 203 height 12
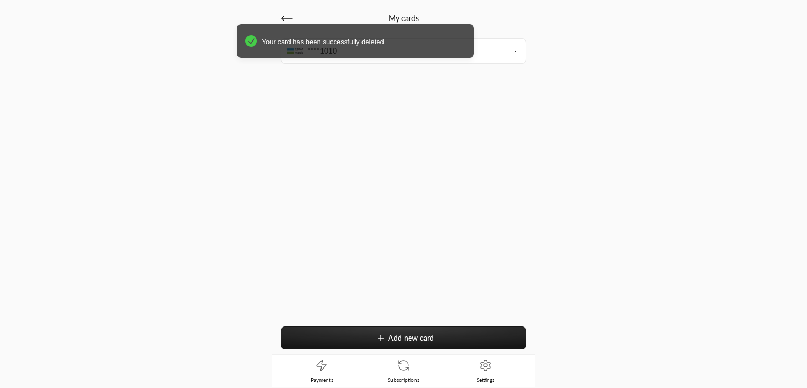
click at [285, 22] on div "Your card has been successfully deleted" at bounding box center [403, 44] width 807 height 57
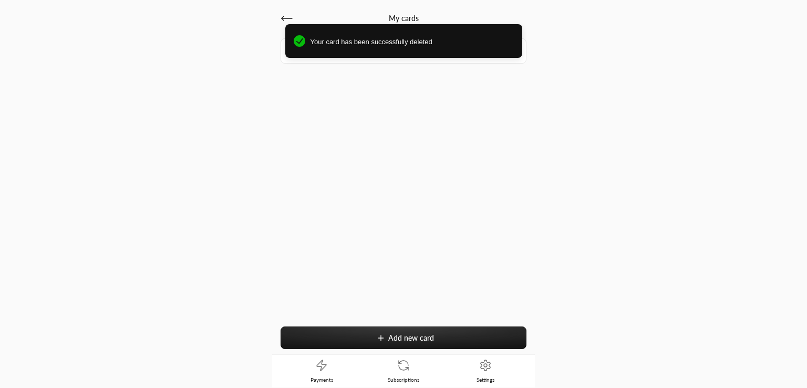
click at [282, 14] on icon at bounding box center [286, 18] width 13 height 13
drag, startPoint x: 314, startPoint y: 47, endPoint x: 571, endPoint y: 26, distance: 257.7
click at [522, 26] on div "Your card has been successfully deleted" at bounding box center [404, 41] width 237 height 34
click at [284, 20] on div "New card has been addedasdas" at bounding box center [403, 44] width 807 height 57
click at [283, 18] on div "New card has been addedasdas" at bounding box center [403, 44] width 807 height 57
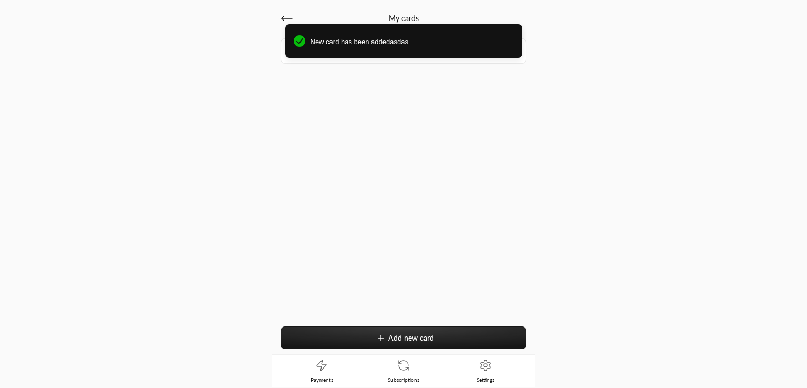
drag, startPoint x: 320, startPoint y: 44, endPoint x: 514, endPoint y: 39, distance: 193.3
click at [305, 35] on icon "Notifications Alt+T" at bounding box center [300, 41] width 12 height 12
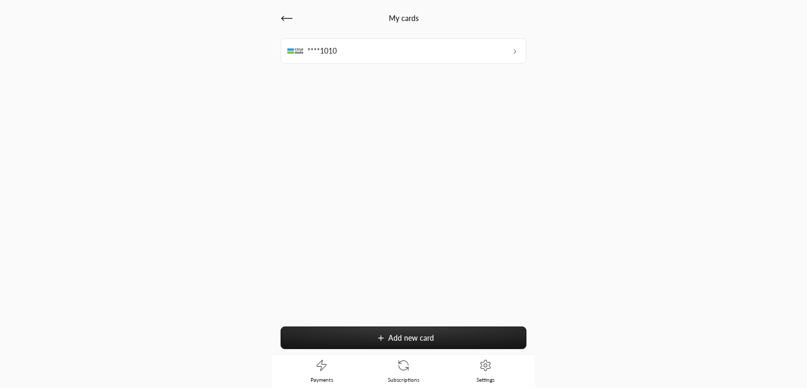
click at [285, 17] on icon at bounding box center [286, 18] width 13 height 13
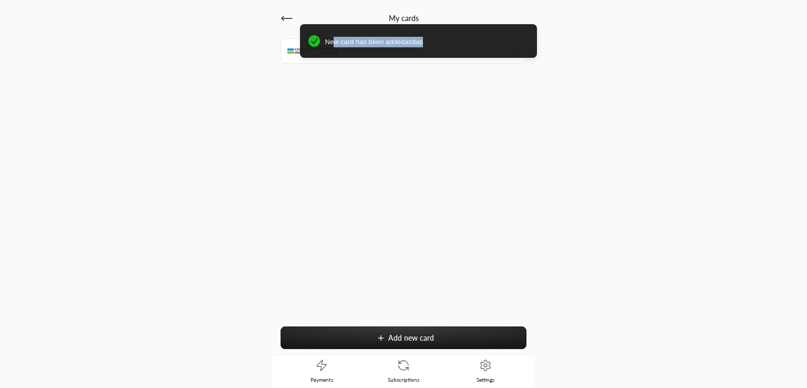
drag, startPoint x: 318, startPoint y: 51, endPoint x: 592, endPoint y: 74, distance: 274.6
click at [589, 74] on div "My cards ****1010 Add new card Payments Subscriptions Settings New card has bee…" at bounding box center [403, 194] width 807 height 388
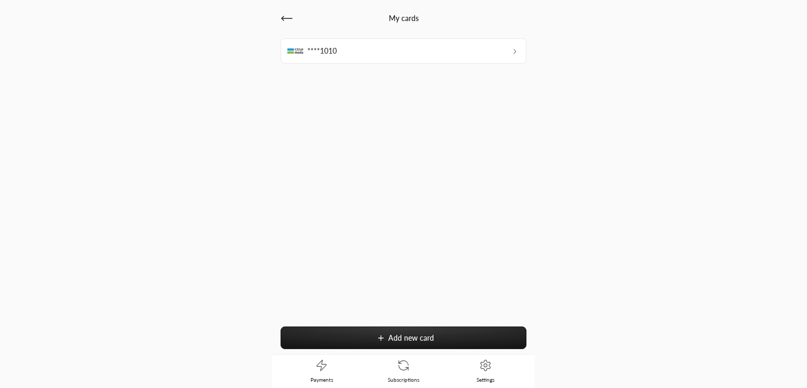
click at [328, 155] on div "****1010 Add new card" at bounding box center [403, 196] width 246 height 316
click at [351, 45] on div "****1010" at bounding box center [403, 50] width 246 height 25
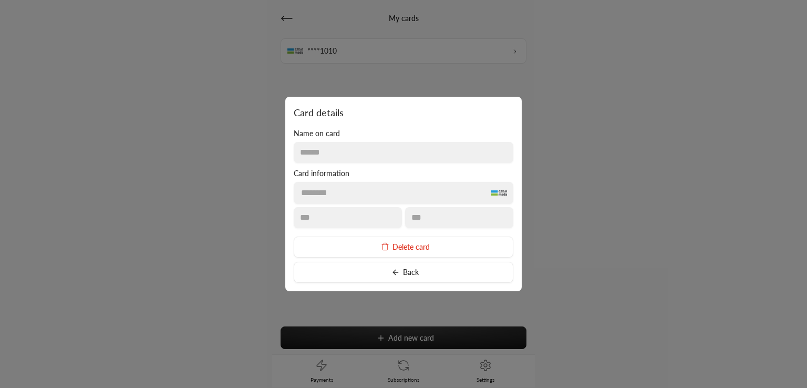
click at [405, 248] on button "Delete card" at bounding box center [403, 246] width 219 height 21
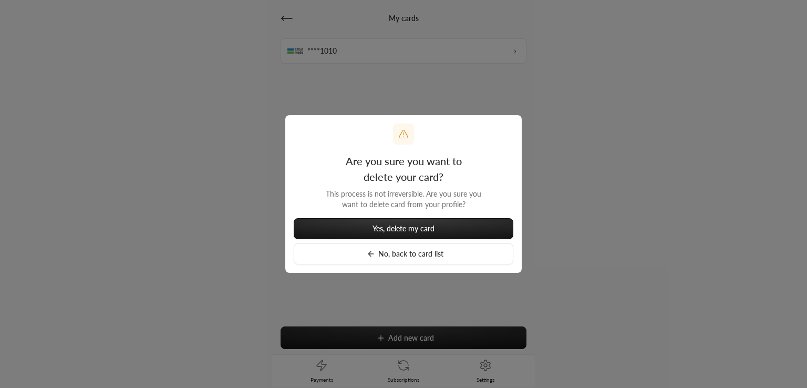
click at [389, 233] on button "Yes, delete my card" at bounding box center [403, 228] width 219 height 21
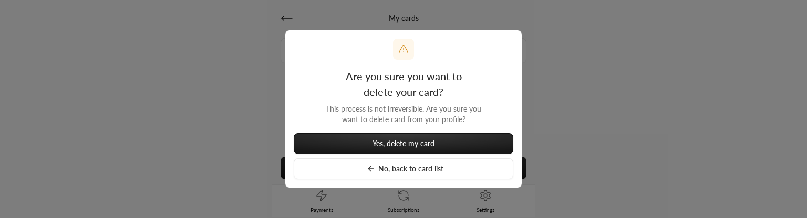
click at [354, 144] on button "Yes, delete my card" at bounding box center [403, 143] width 219 height 21
